Goal: Task Accomplishment & Management: Complete application form

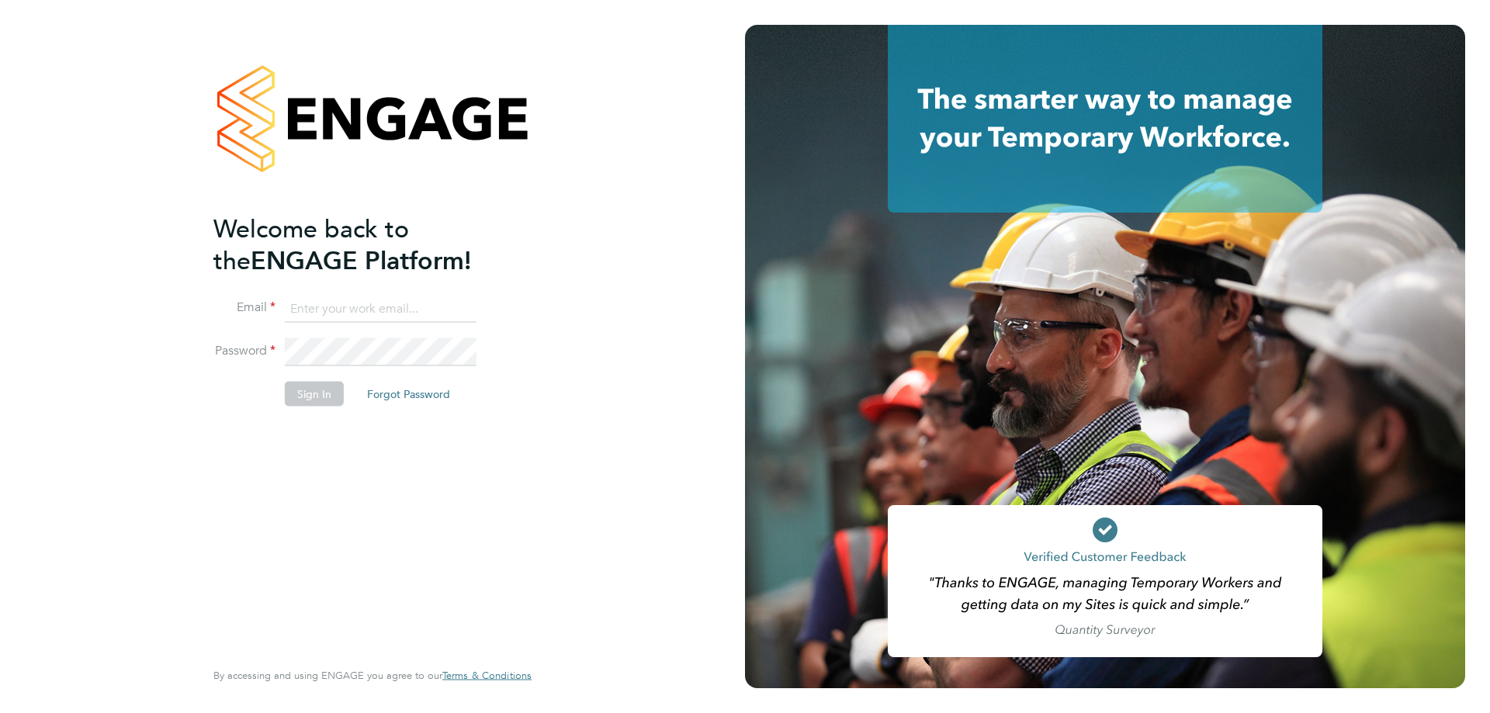
type input "[EMAIL_ADDRESS][DOMAIN_NAME]"
click at [310, 393] on button "Sign In" at bounding box center [314, 393] width 59 height 25
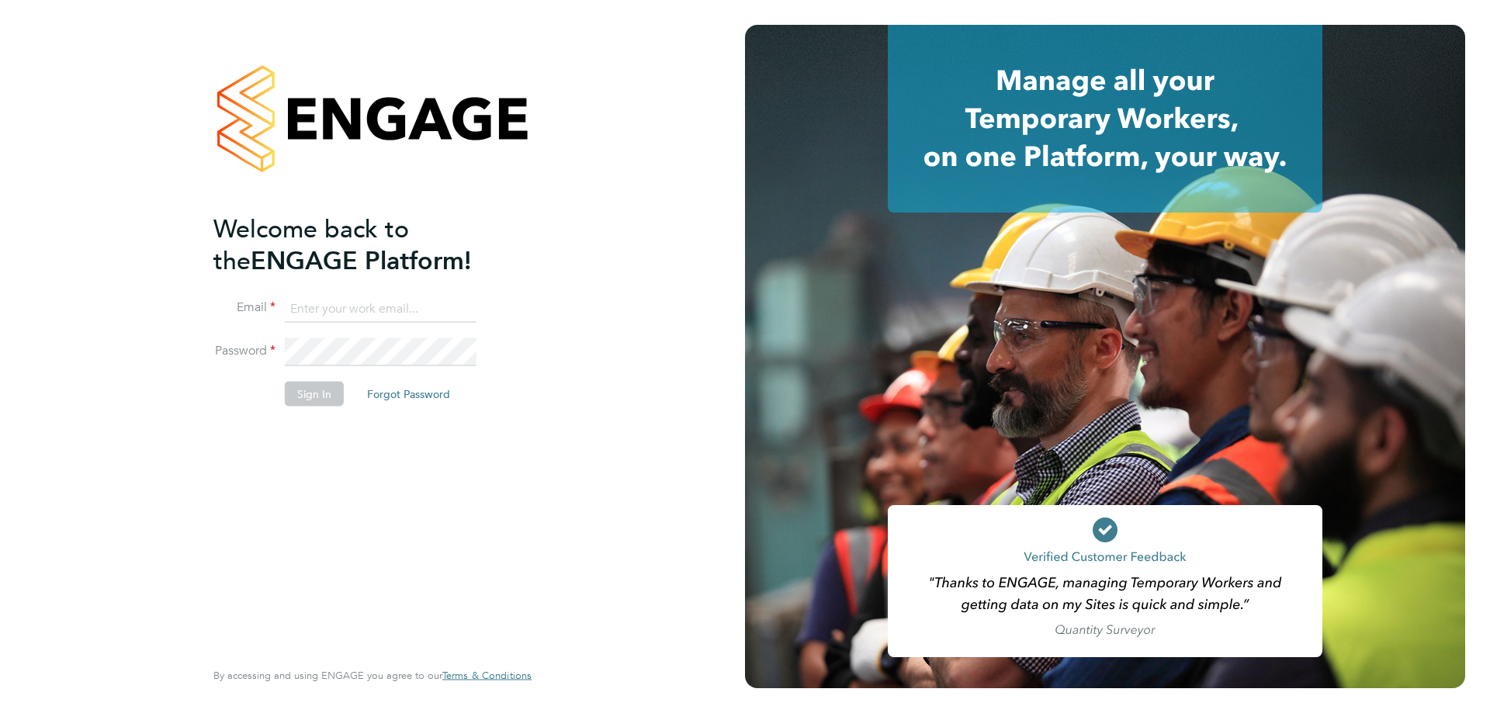
type input "[EMAIL_ADDRESS][DOMAIN_NAME]"
click at [312, 393] on button "Sign In" at bounding box center [314, 393] width 59 height 25
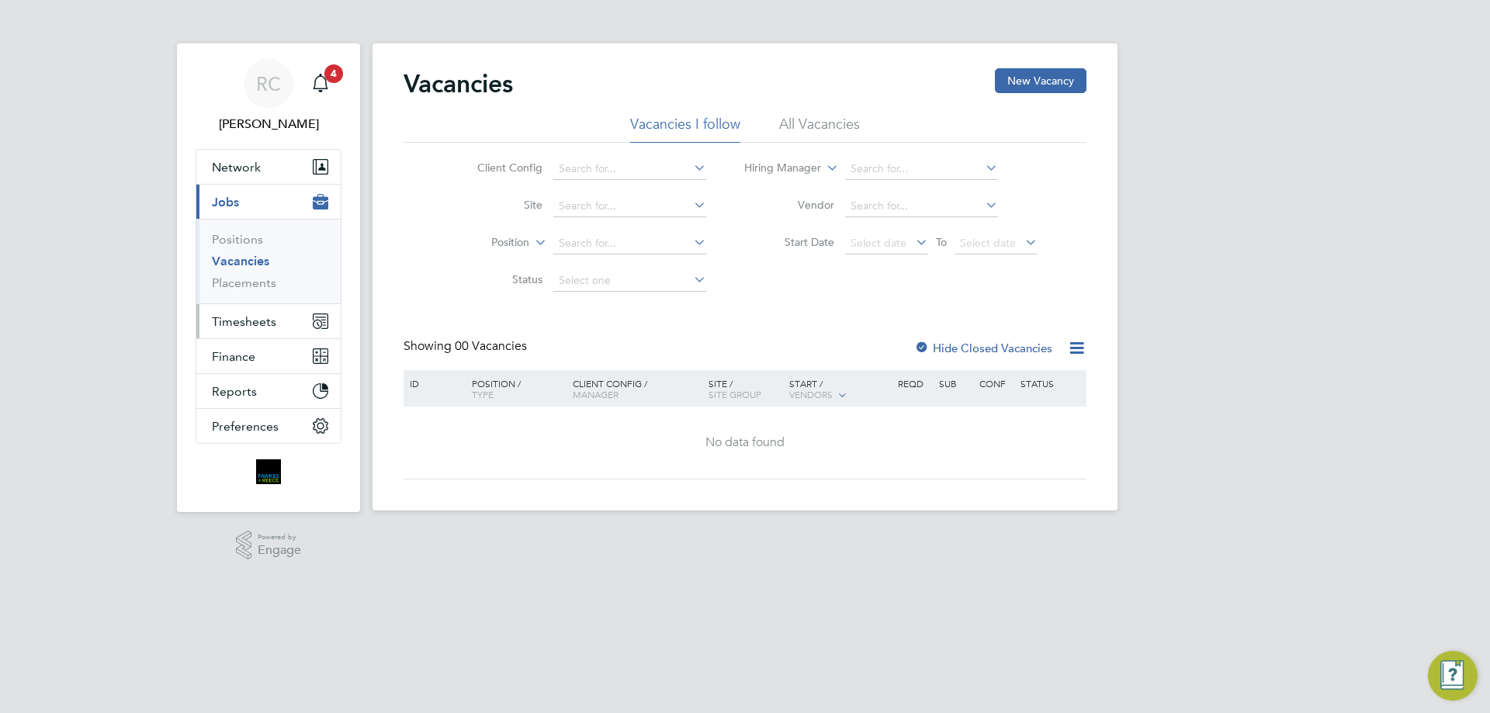
click at [241, 328] on span "Timesheets" at bounding box center [244, 321] width 64 height 15
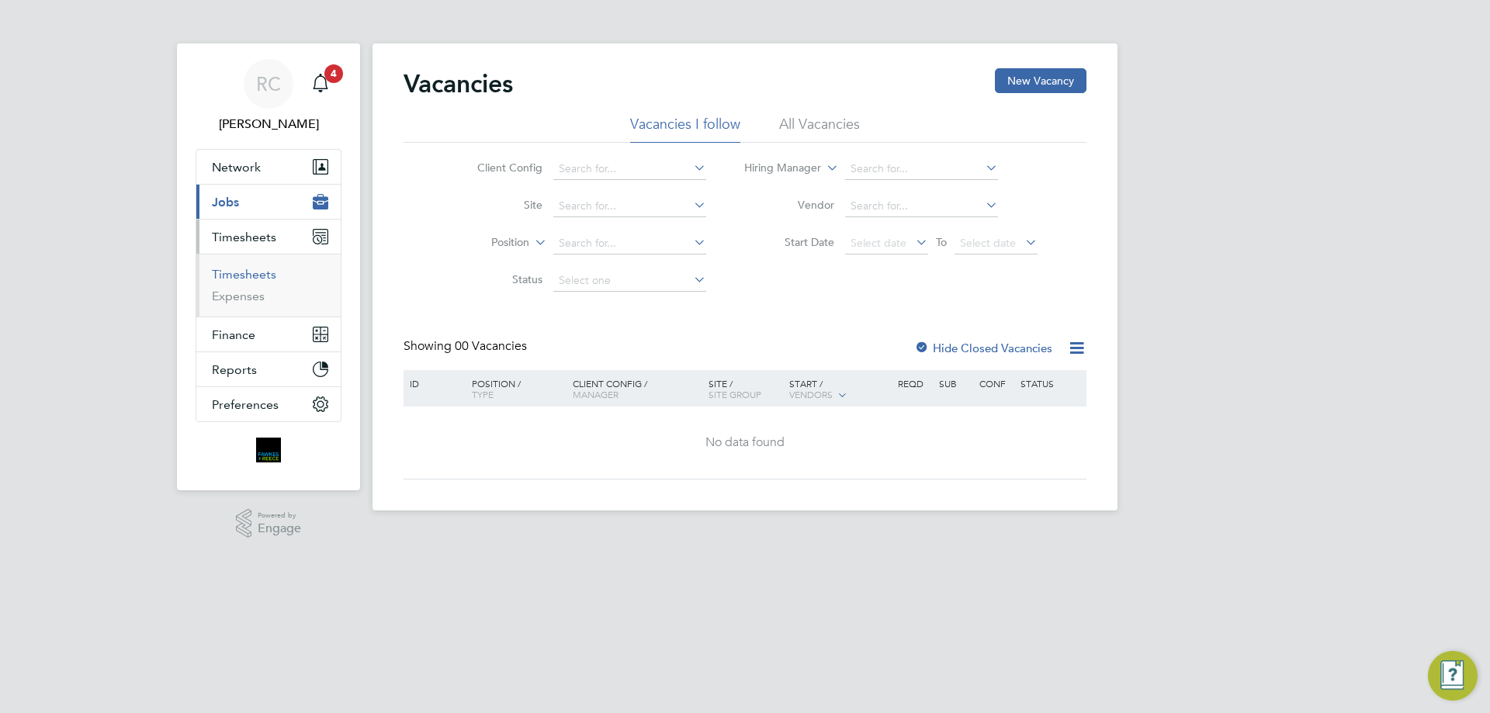
click at [244, 277] on link "Timesheets" at bounding box center [244, 274] width 64 height 15
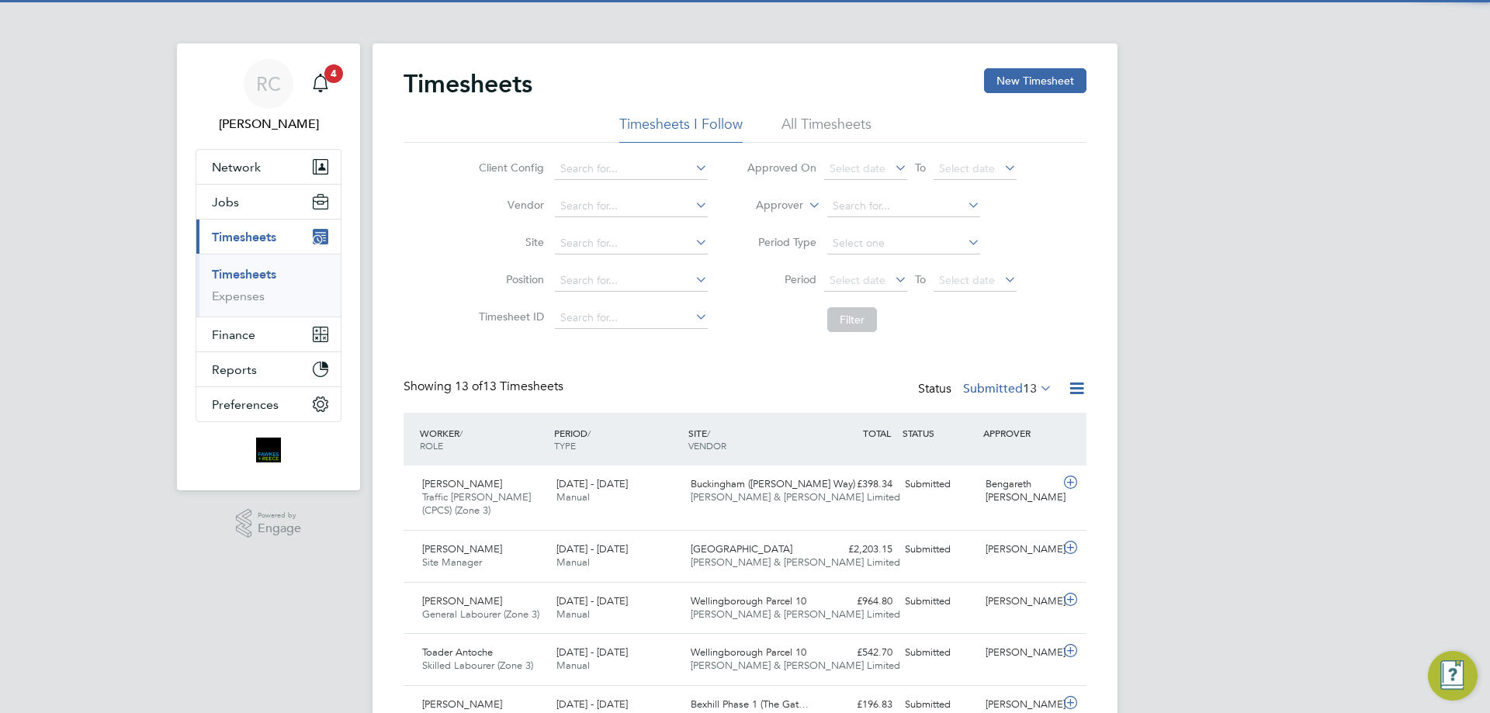
click at [821, 121] on li "All Timesheets" at bounding box center [826, 129] width 90 height 28
click at [1018, 76] on button "New Timesheet" at bounding box center [1035, 80] width 102 height 25
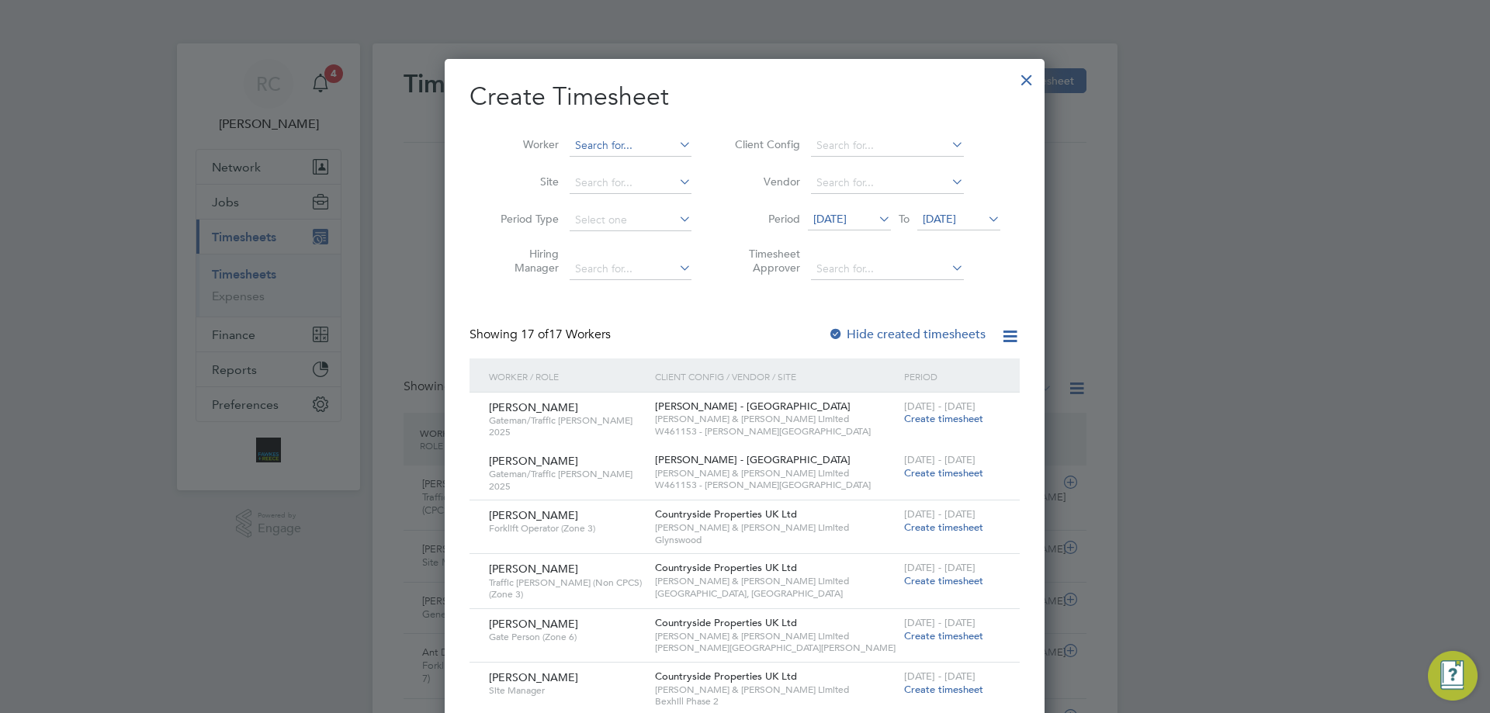
click at [591, 147] on input at bounding box center [631, 146] width 122 height 22
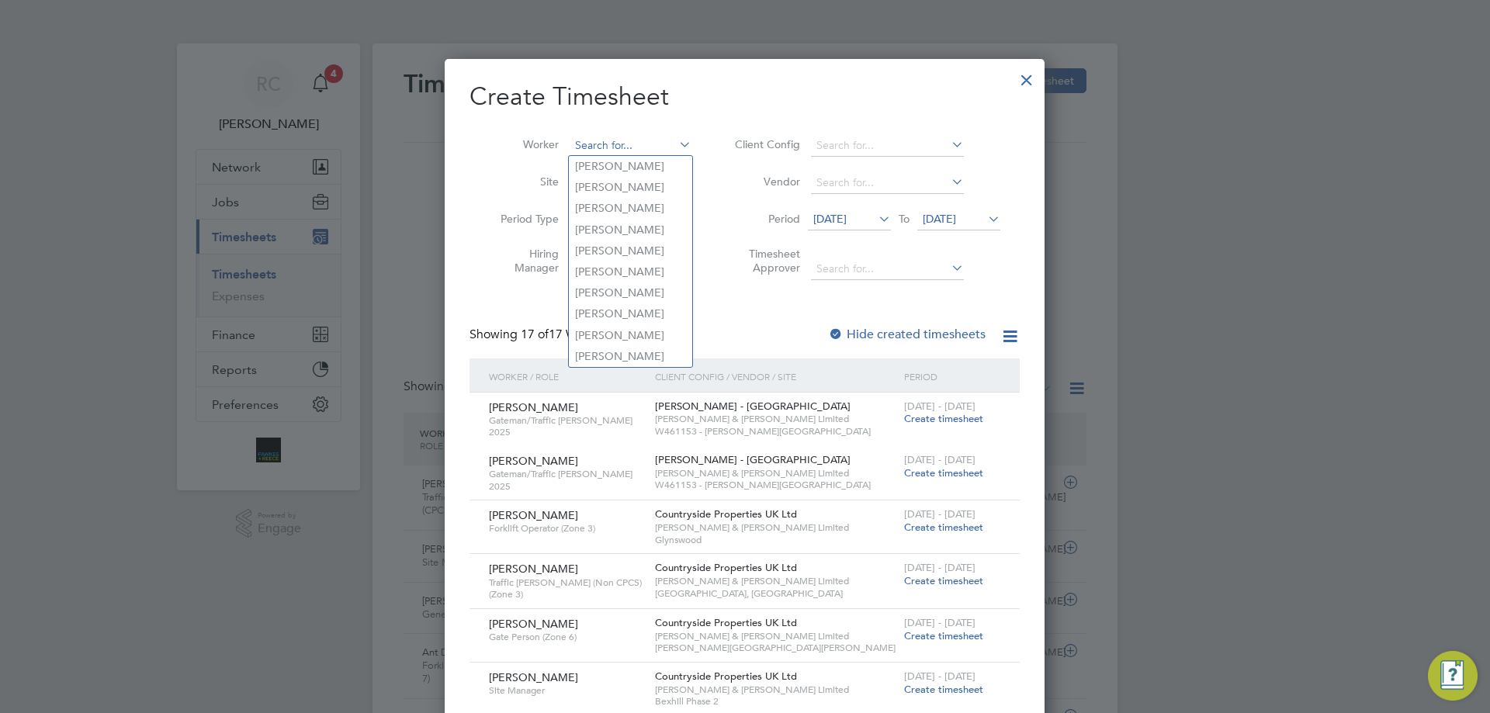
type input "K"
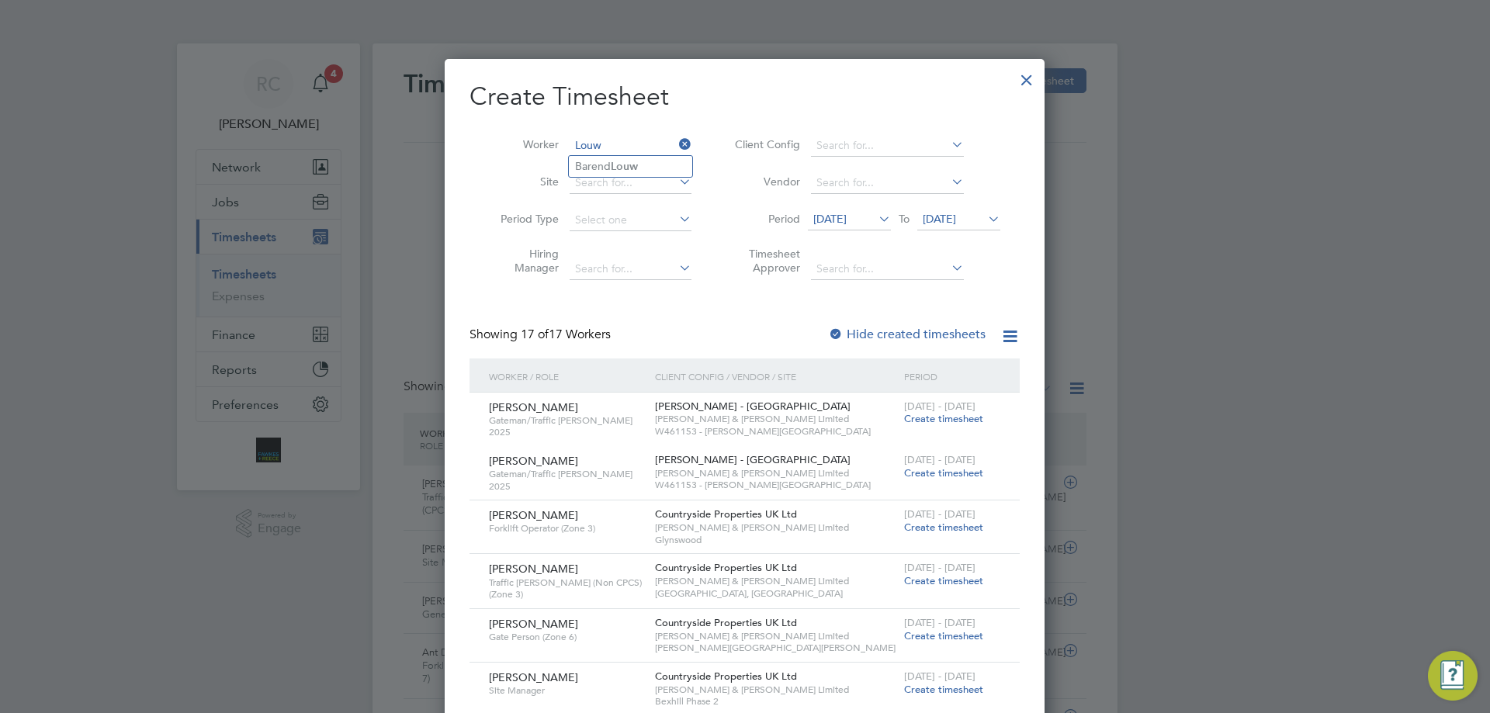
click at [587, 154] on input "Louw" at bounding box center [631, 146] width 122 height 22
type input "Louw"
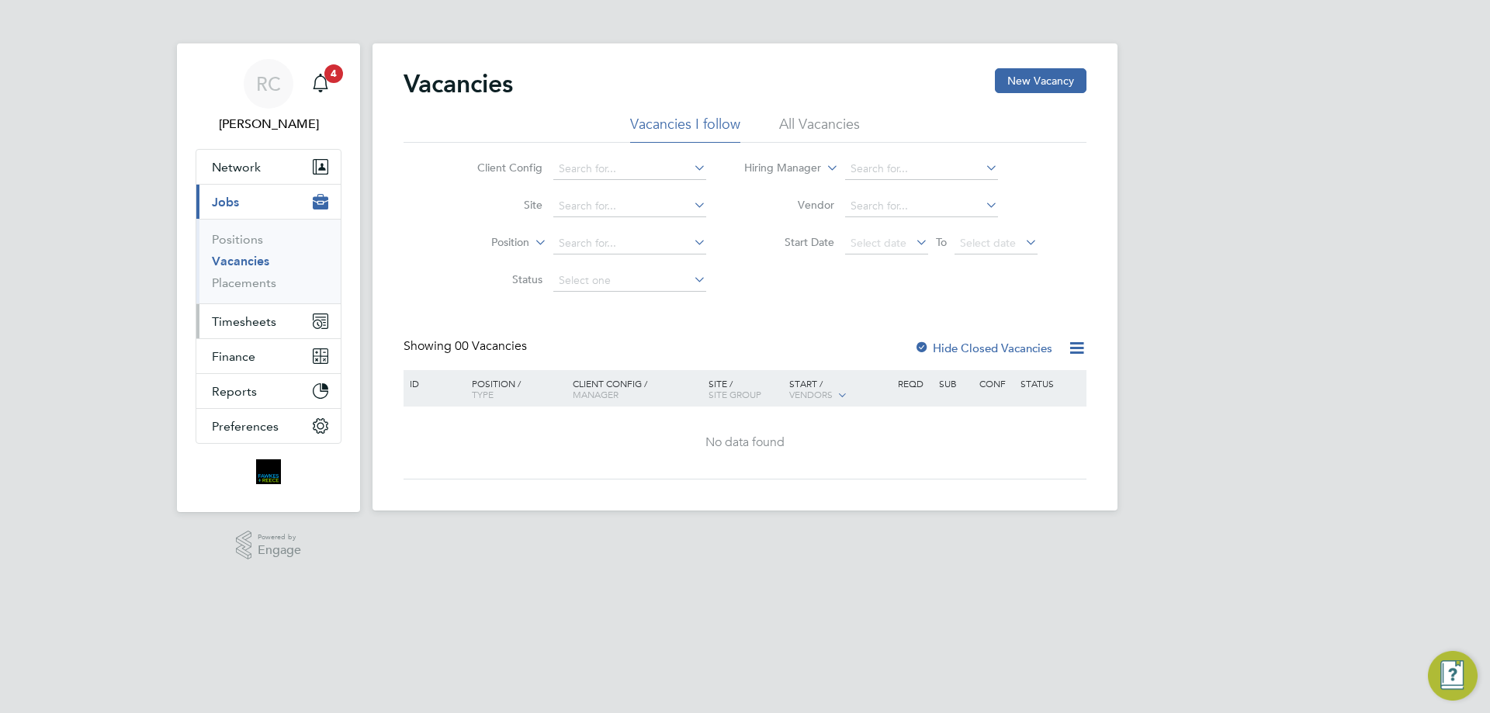
click at [251, 324] on span "Timesheets" at bounding box center [244, 321] width 64 height 15
click at [268, 318] on span "Timesheets" at bounding box center [244, 321] width 64 height 15
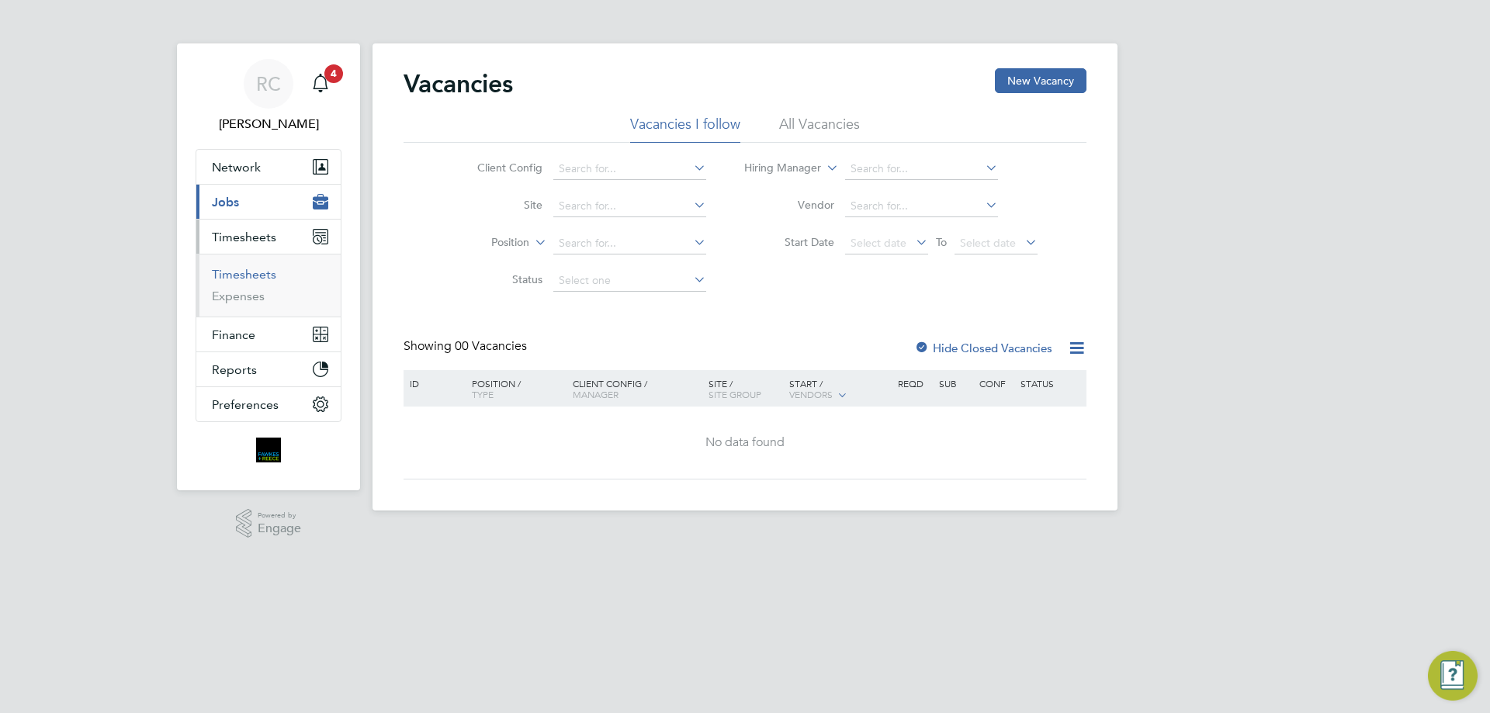
click at [245, 276] on link "Timesheets" at bounding box center [244, 274] width 64 height 15
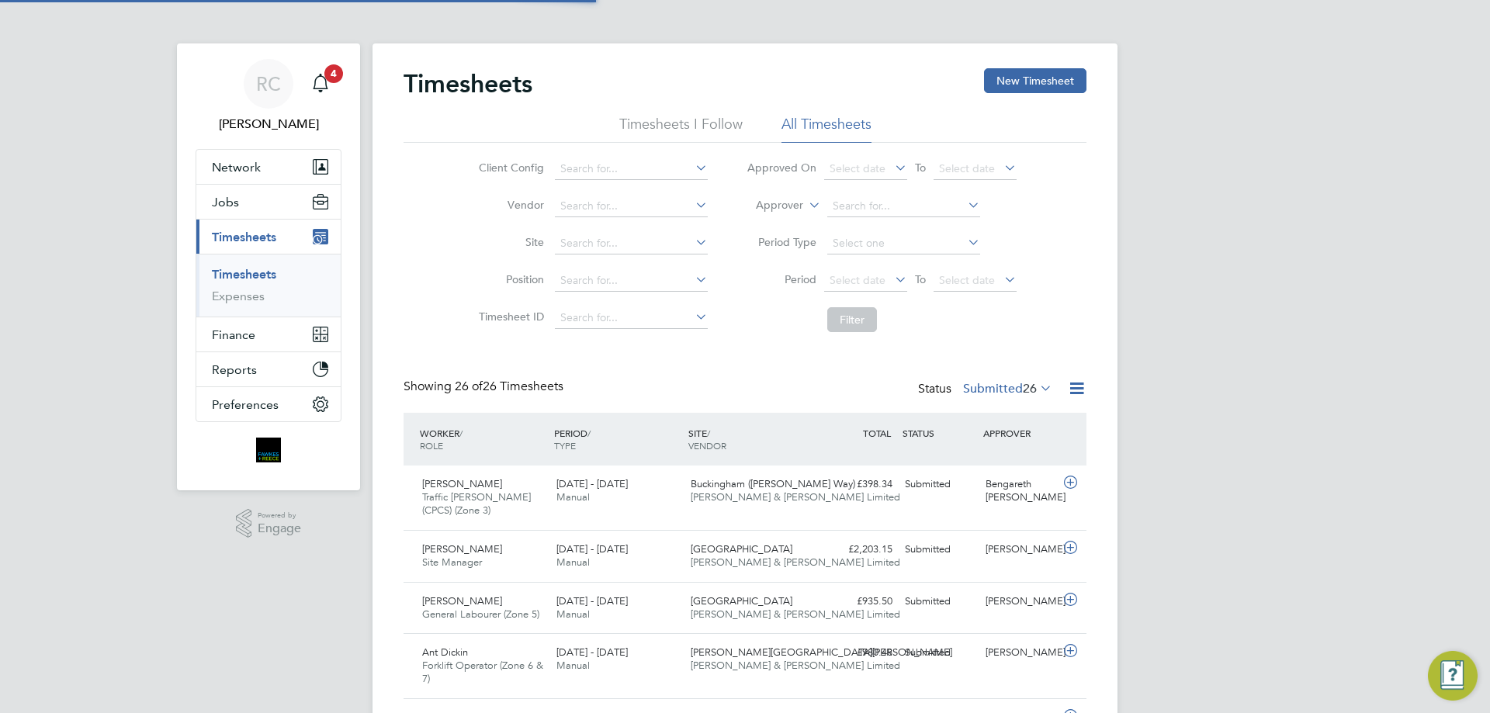
click at [819, 127] on li "All Timesheets" at bounding box center [826, 129] width 90 height 28
click at [1052, 87] on button "New Timesheet" at bounding box center [1035, 80] width 102 height 25
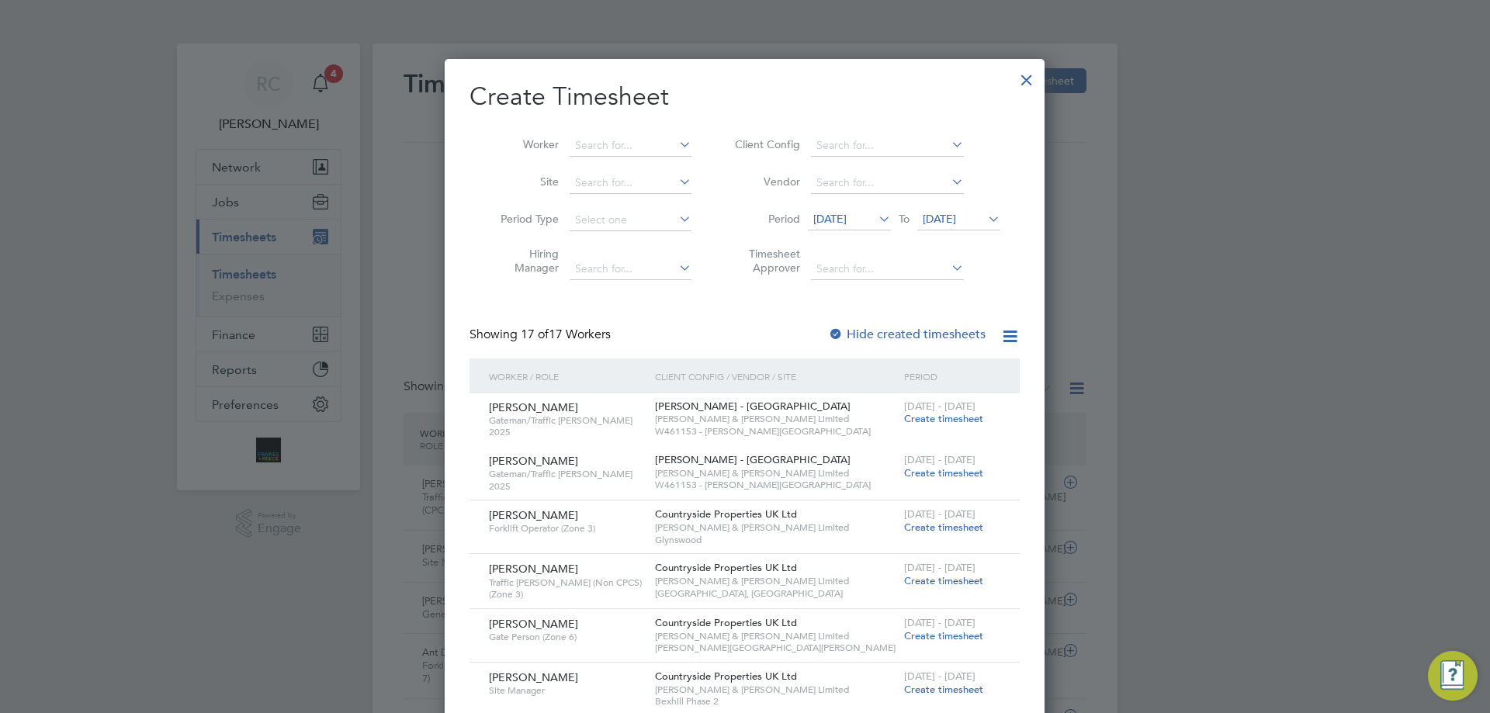
click at [956, 217] on span "24 Sep 2025" at bounding box center [939, 219] width 33 height 14
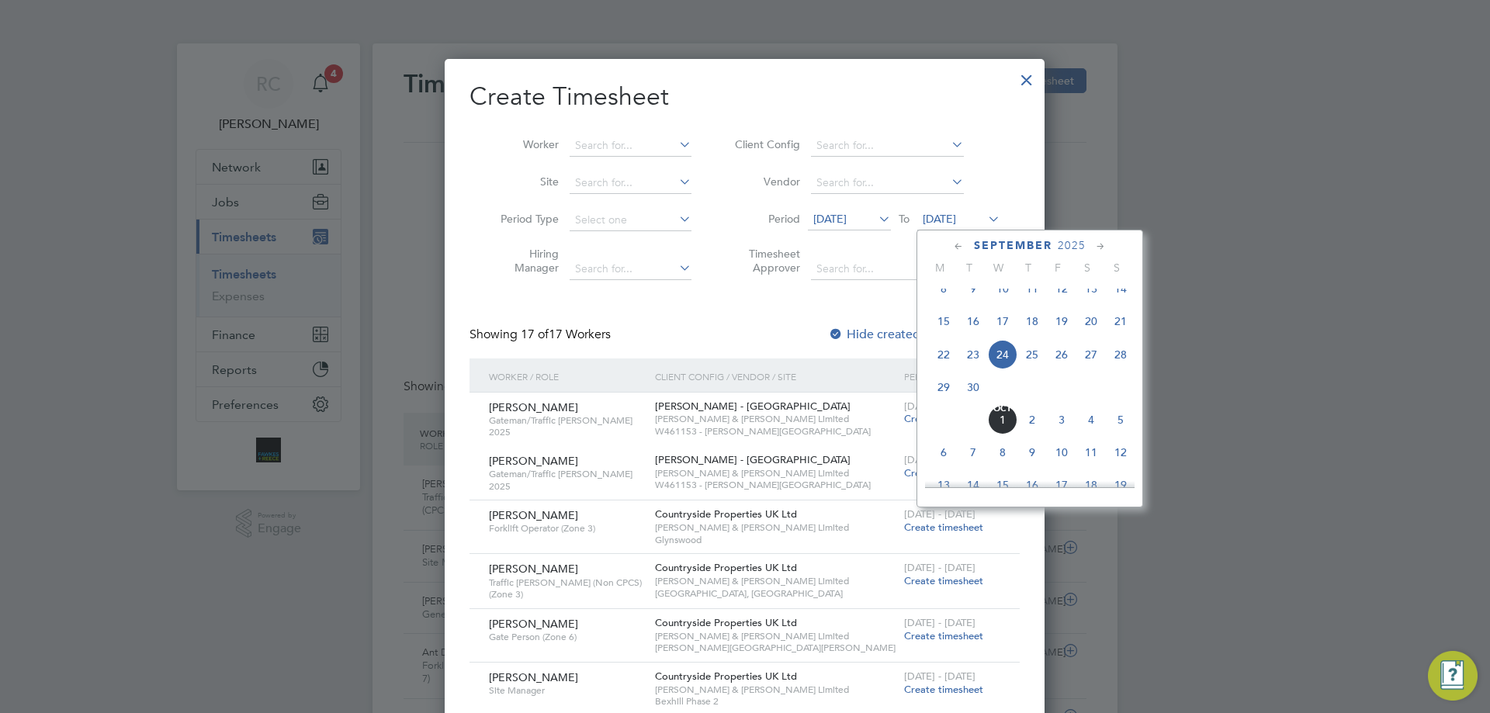
drag, startPoint x: 1116, startPoint y: 367, endPoint x: 935, endPoint y: 311, distance: 189.3
click at [1116, 367] on span "28" at bounding box center [1120, 354] width 29 height 29
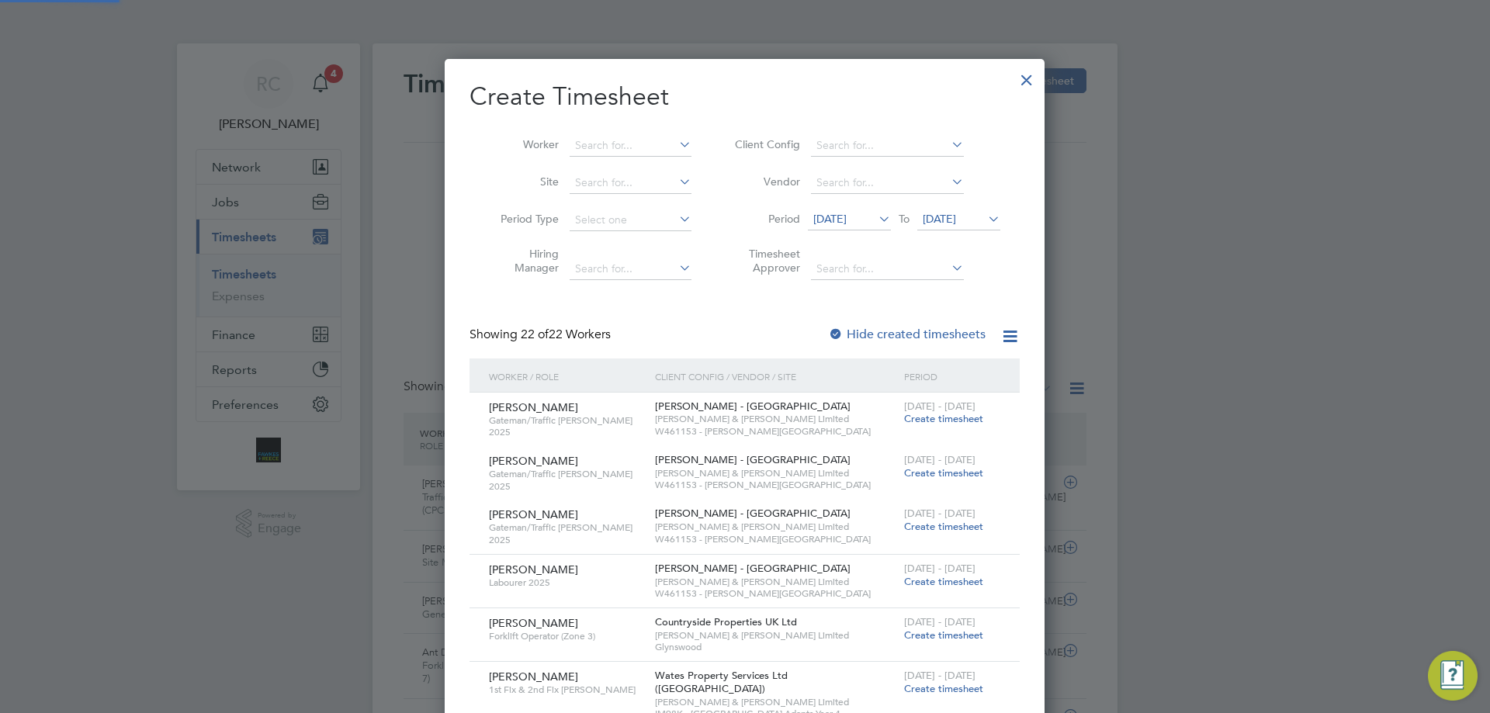
click at [834, 330] on div at bounding box center [836, 335] width 16 height 16
click at [597, 142] on input at bounding box center [631, 146] width 122 height 22
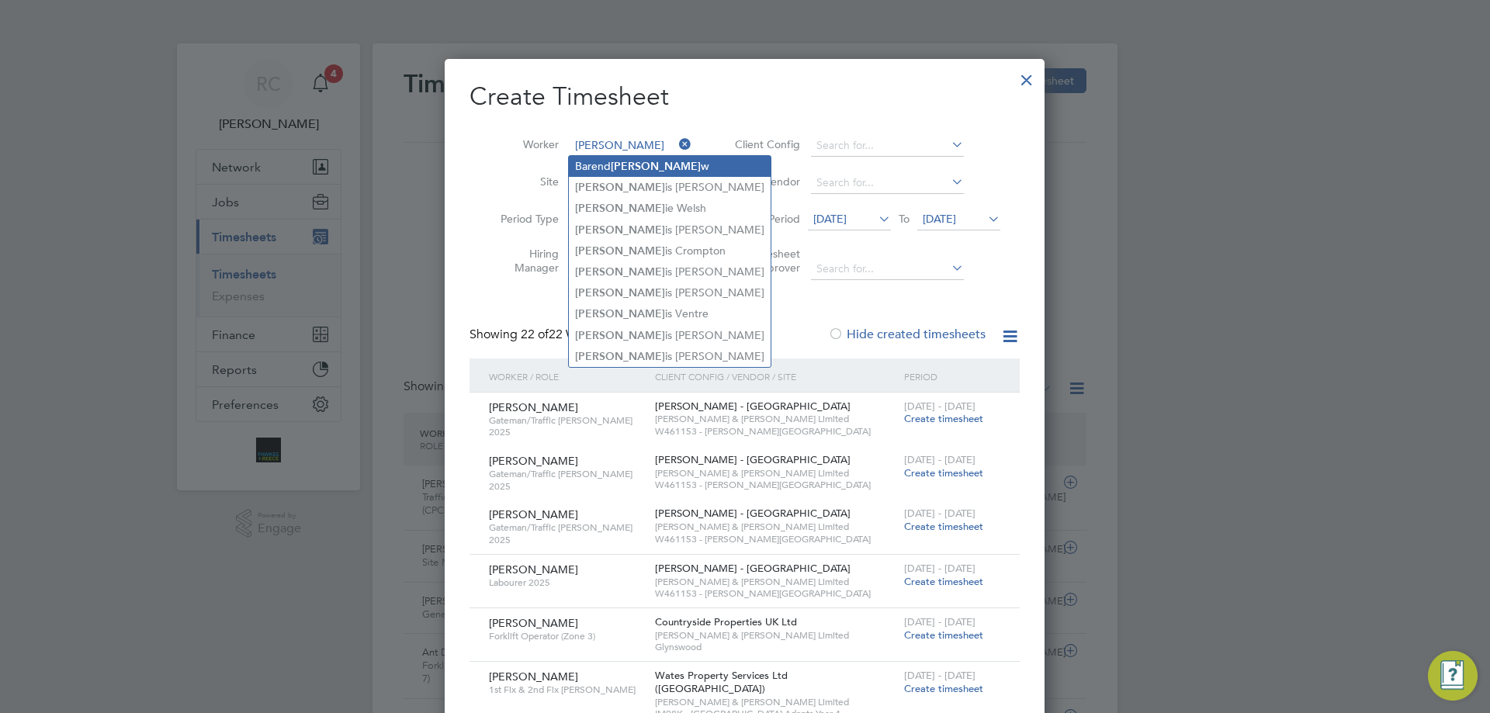
click at [582, 170] on li "Barend Lou w" at bounding box center [670, 166] width 202 height 21
type input "Barend Louw"
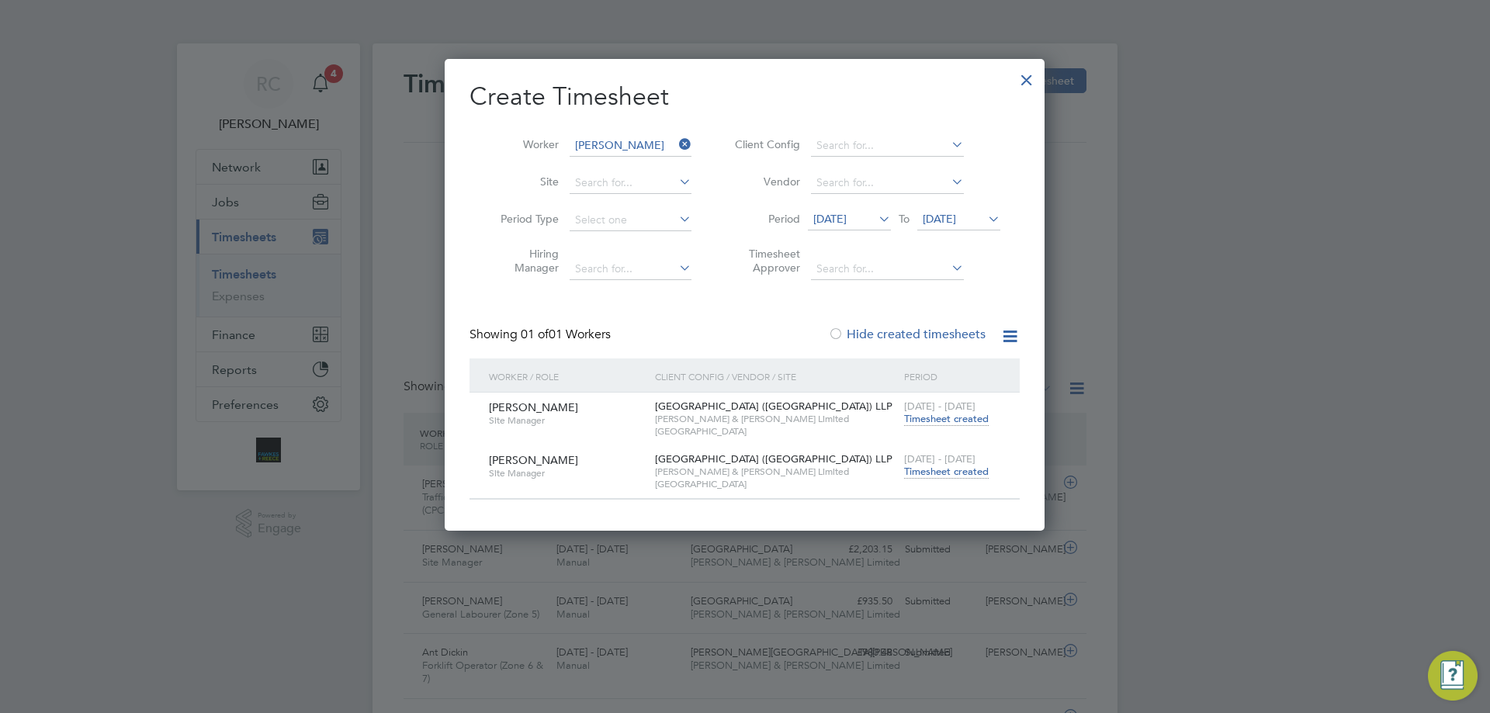
click at [957, 471] on span "Timesheet created" at bounding box center [946, 472] width 85 height 14
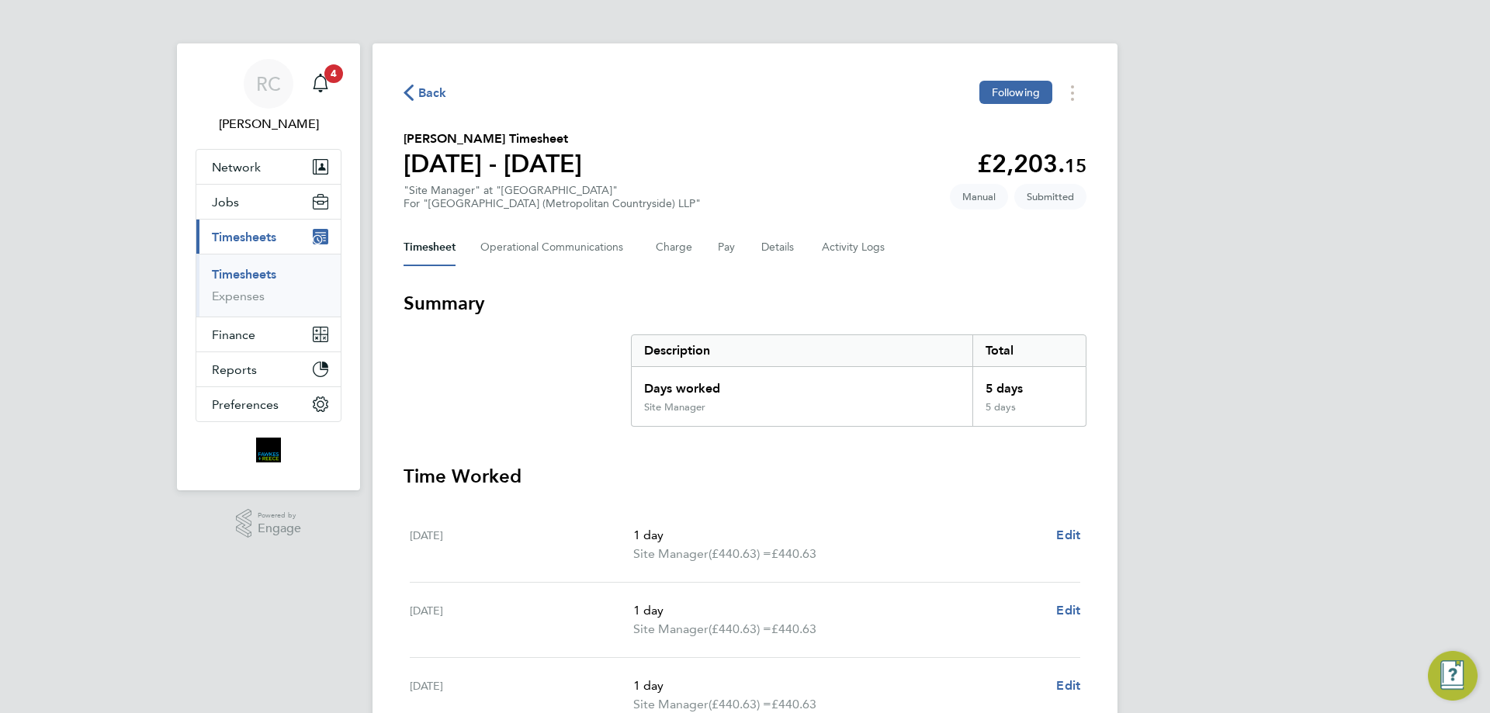
click at [235, 270] on link "Timesheets" at bounding box center [244, 274] width 64 height 15
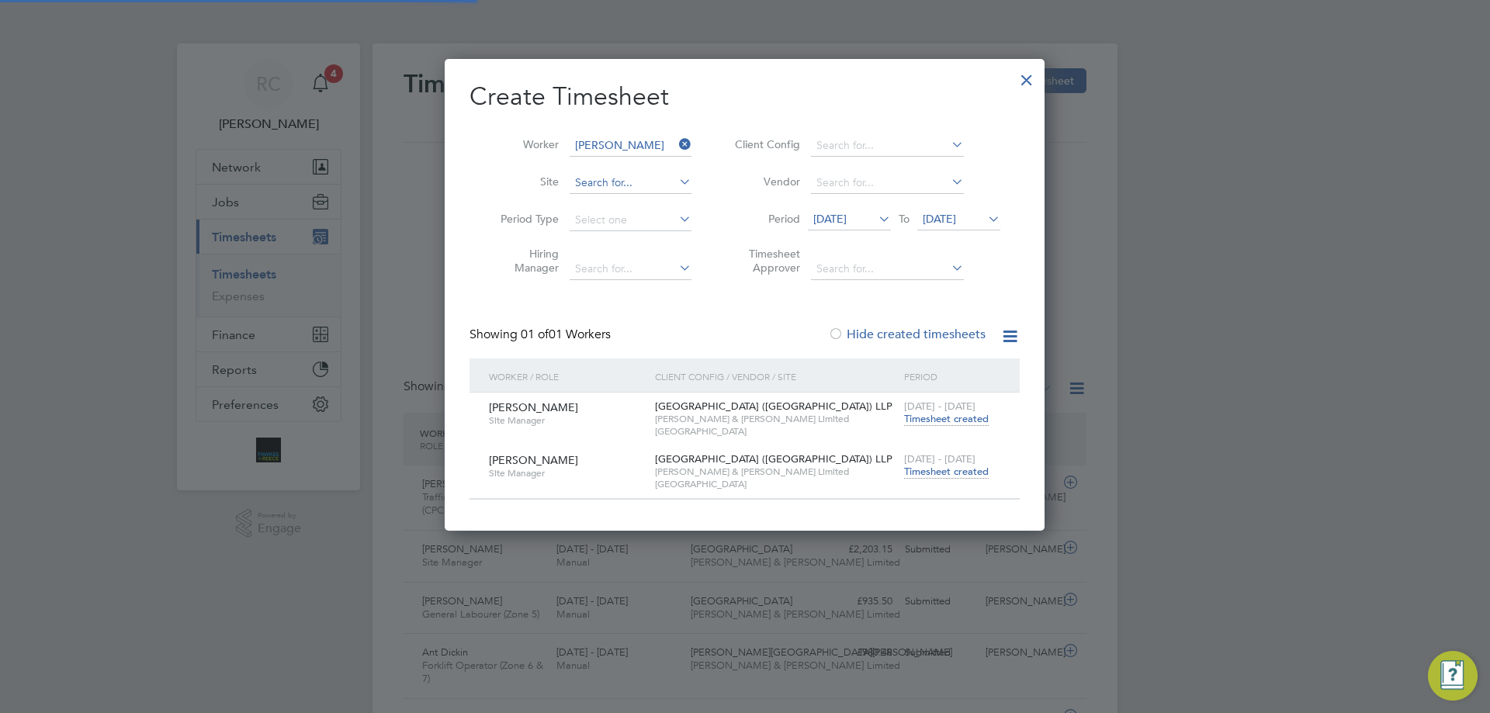
scroll to position [40, 135]
click at [598, 143] on input at bounding box center [631, 146] width 122 height 22
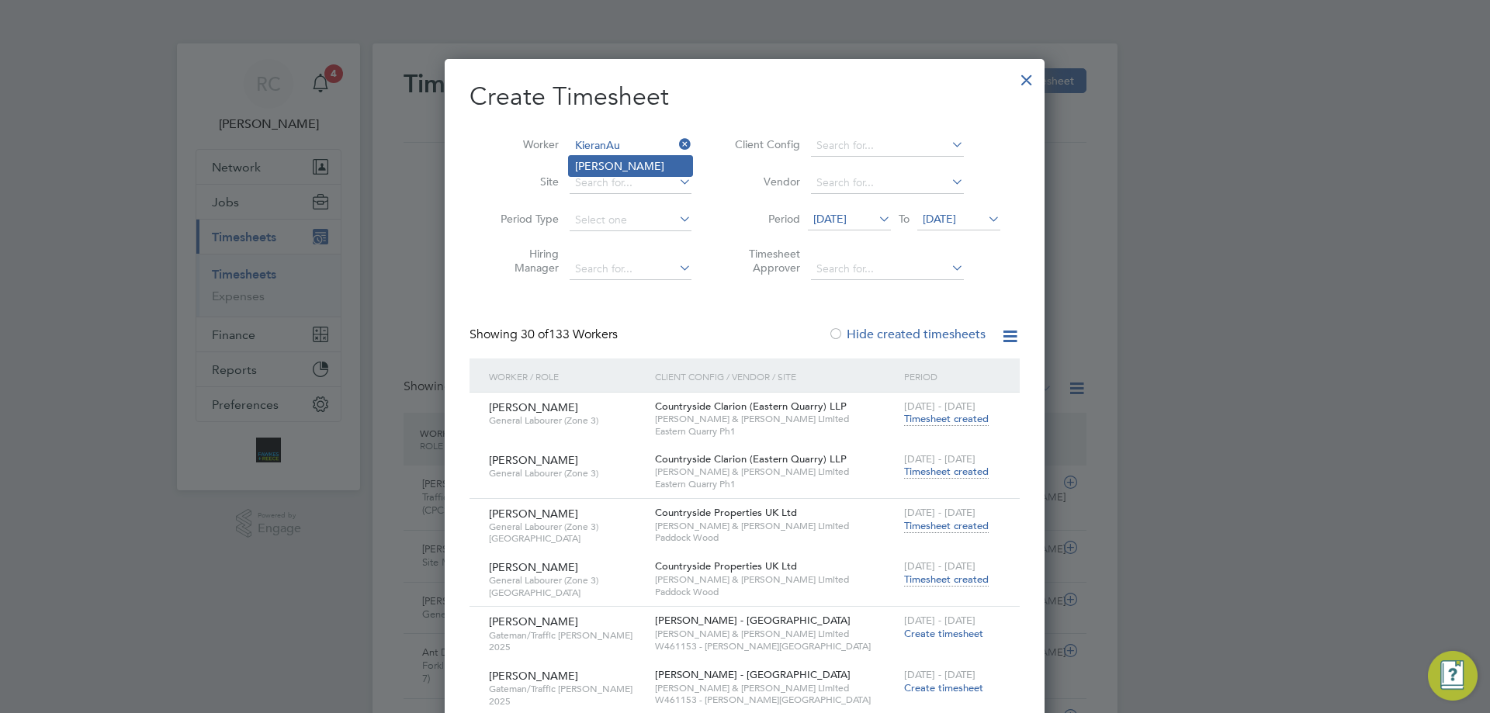
click at [596, 162] on li "Kieran Auld" at bounding box center [630, 166] width 123 height 20
type input "Kieran Auld"
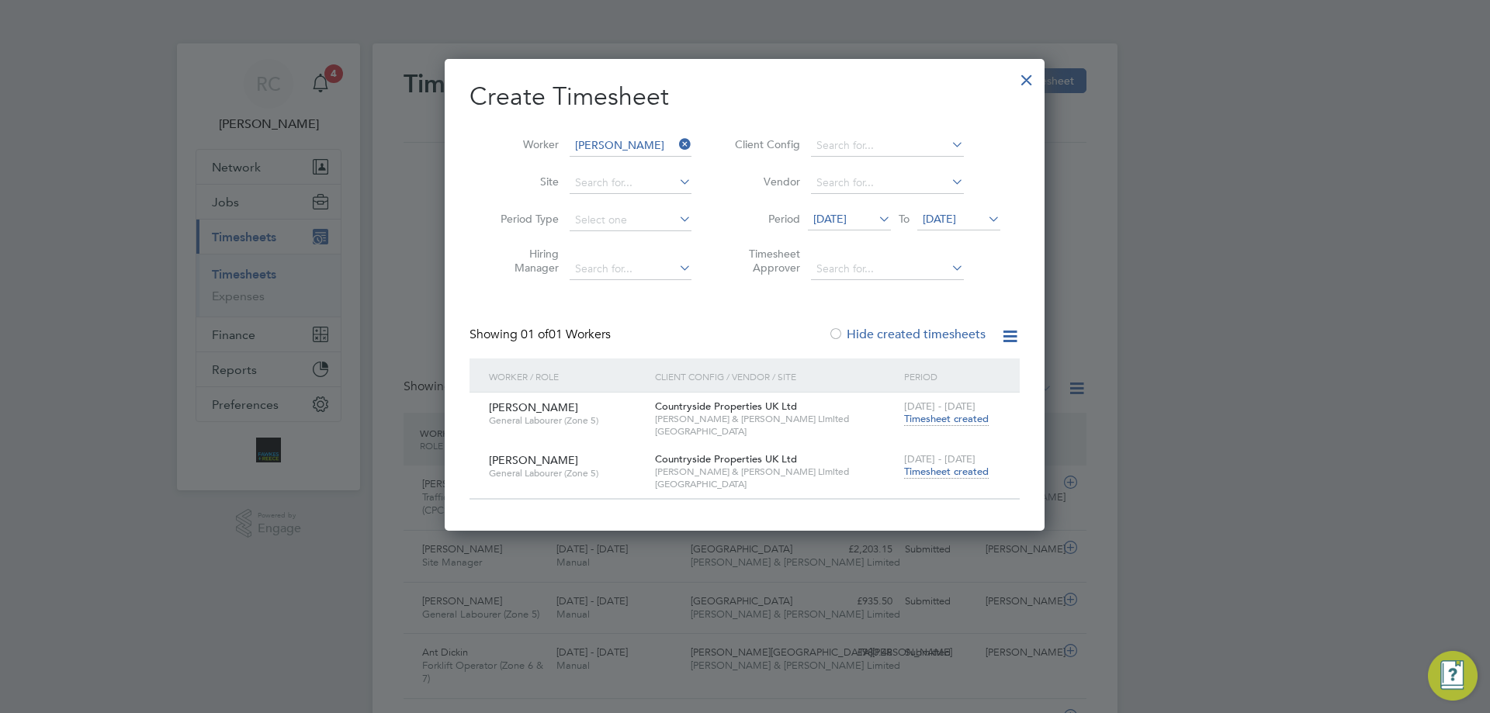
click at [951, 469] on span "Timesheet created" at bounding box center [946, 472] width 85 height 14
